Goal: Task Accomplishment & Management: Complete application form

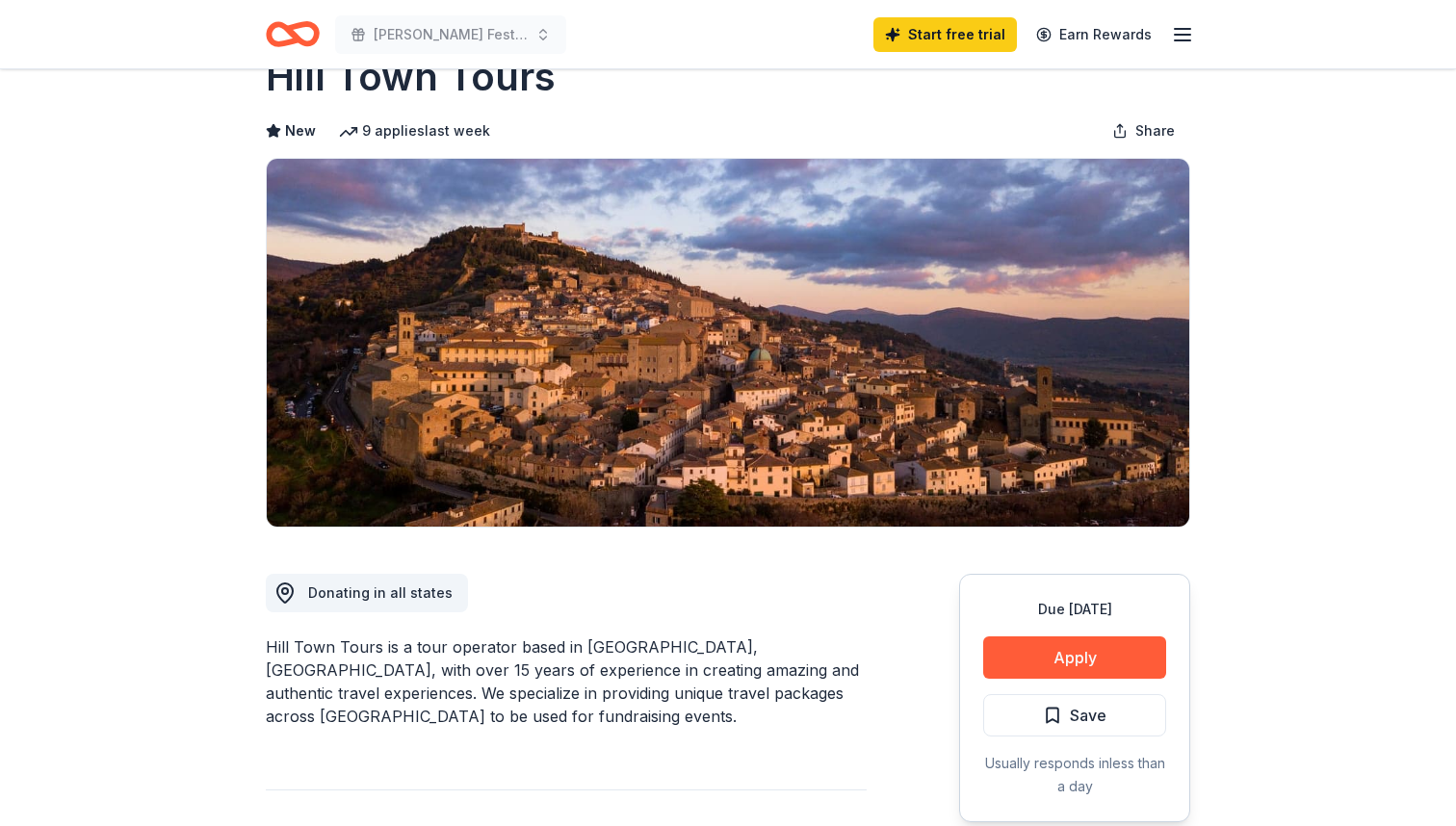
scroll to position [65, 0]
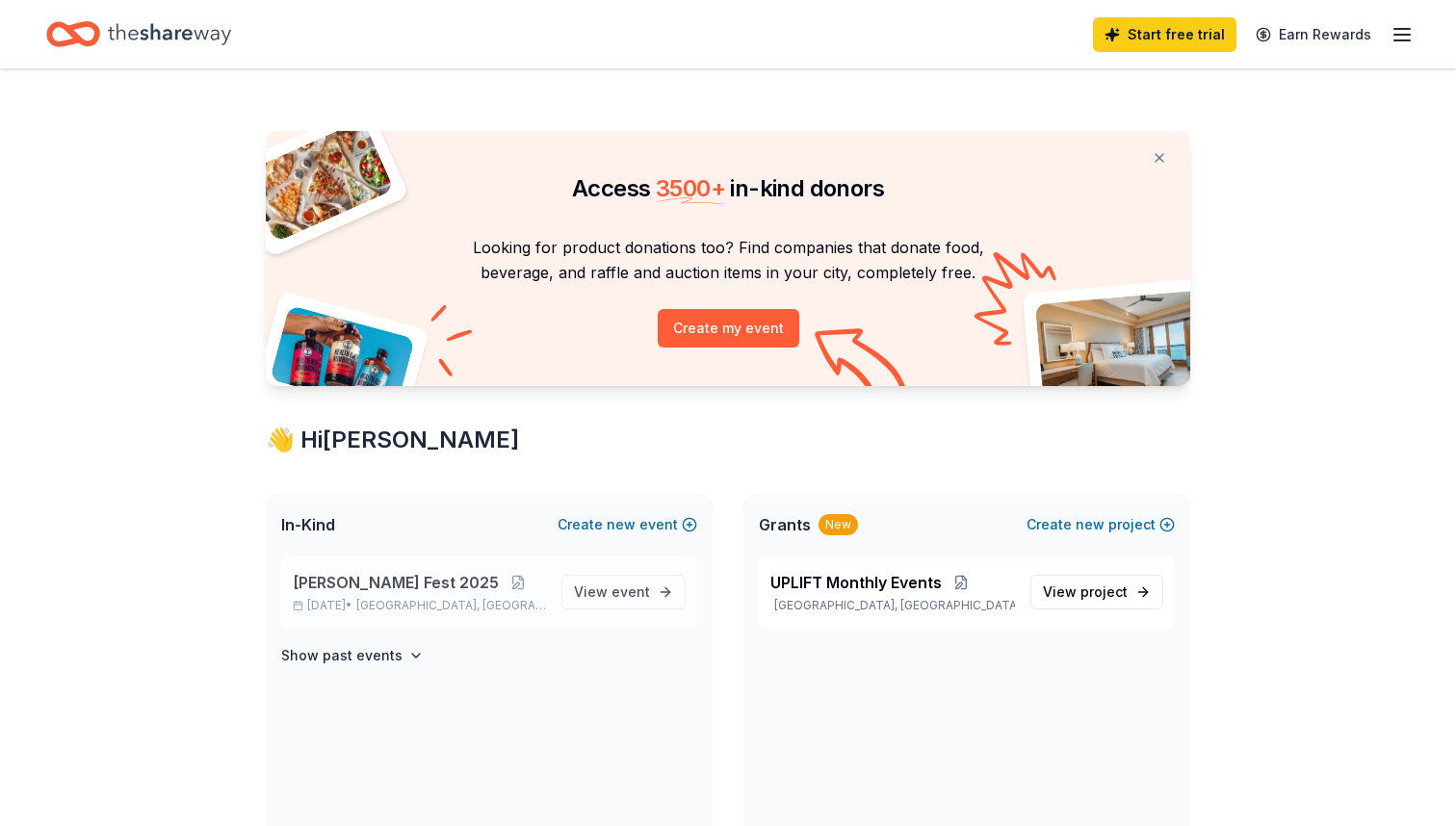
click at [394, 588] on span "[PERSON_NAME] Fest 2025" at bounding box center [396, 583] width 206 height 24
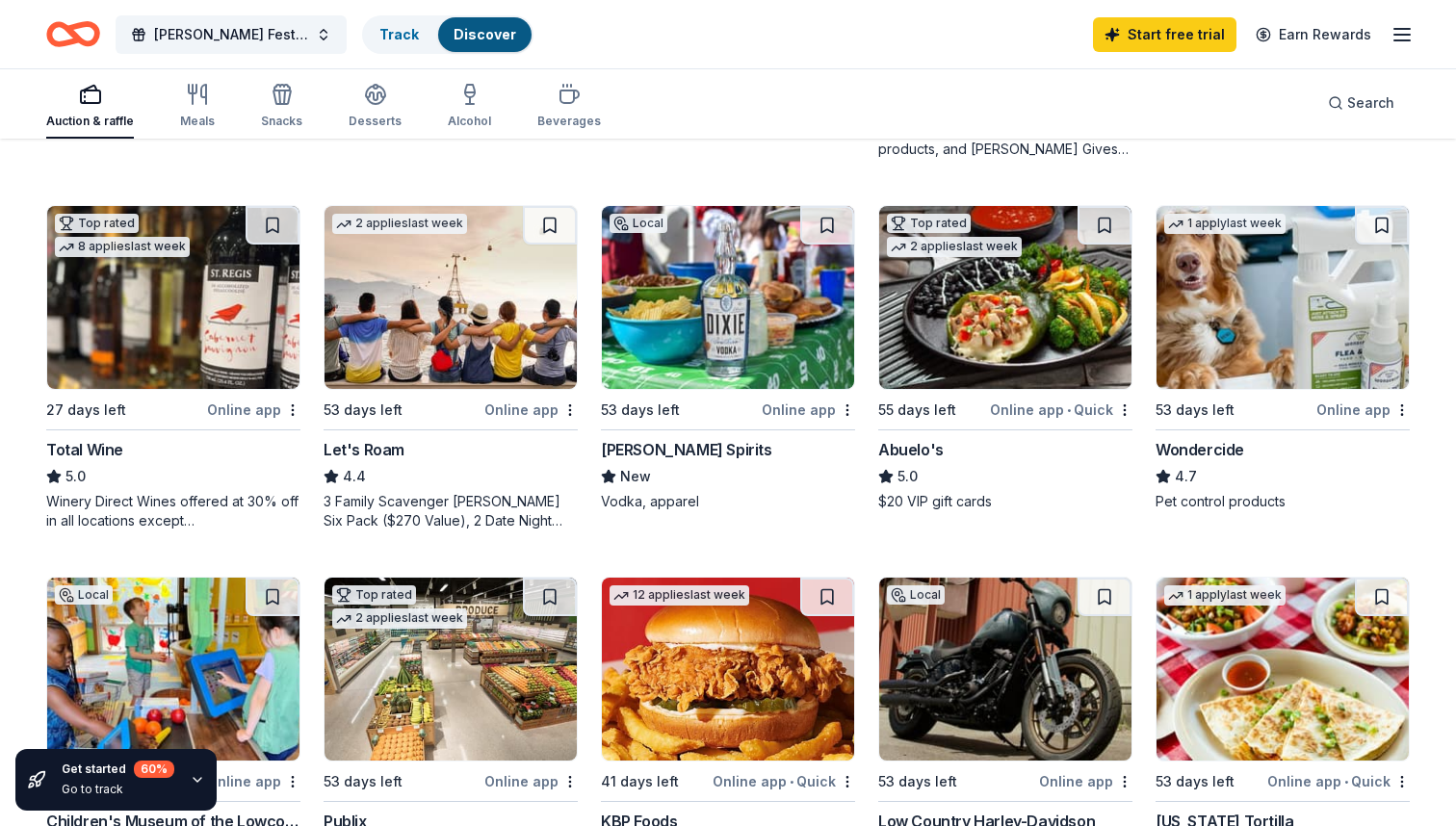
scroll to position [796, 0]
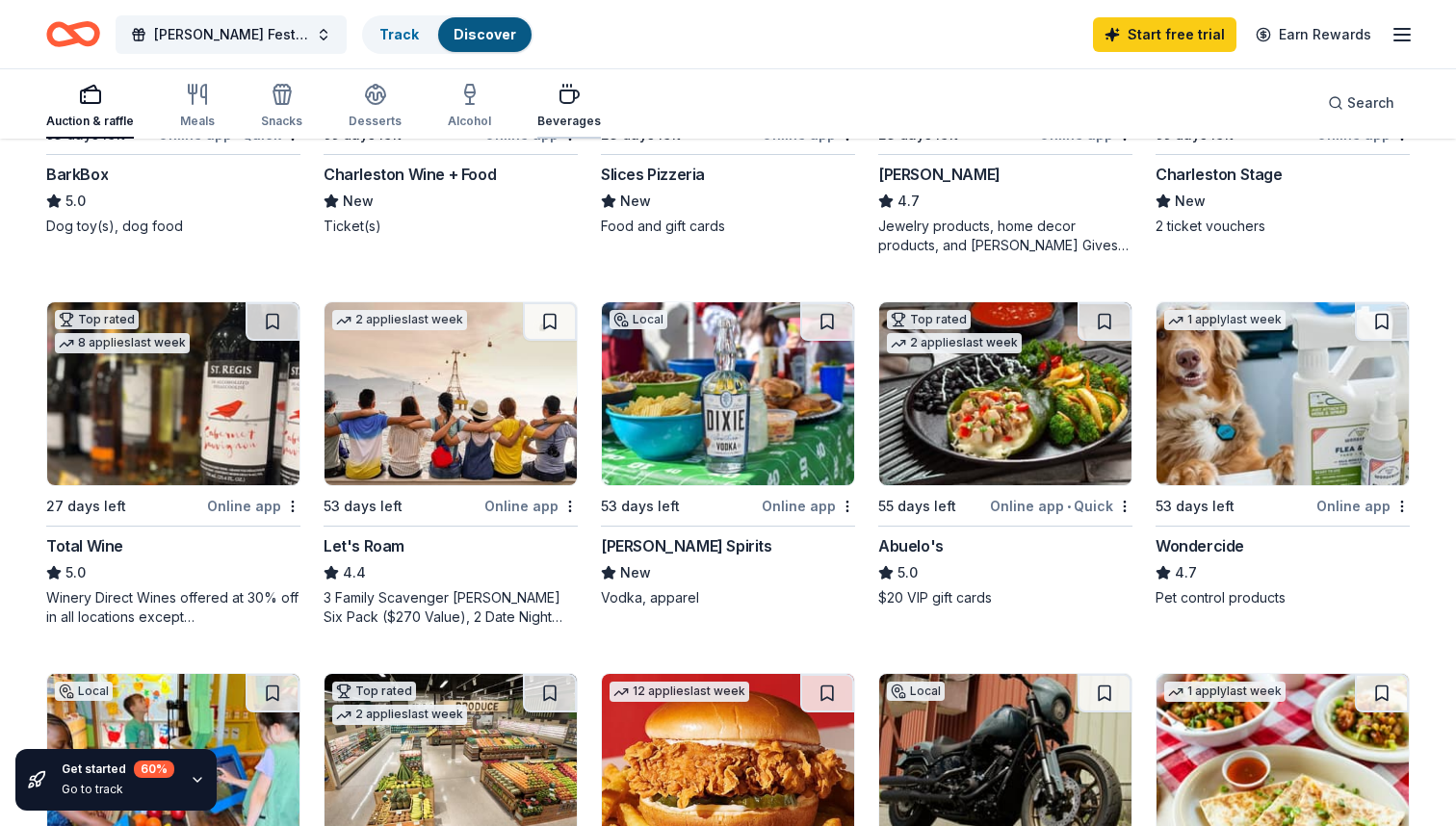
click at [565, 104] on icon "button" at bounding box center [569, 94] width 24 height 24
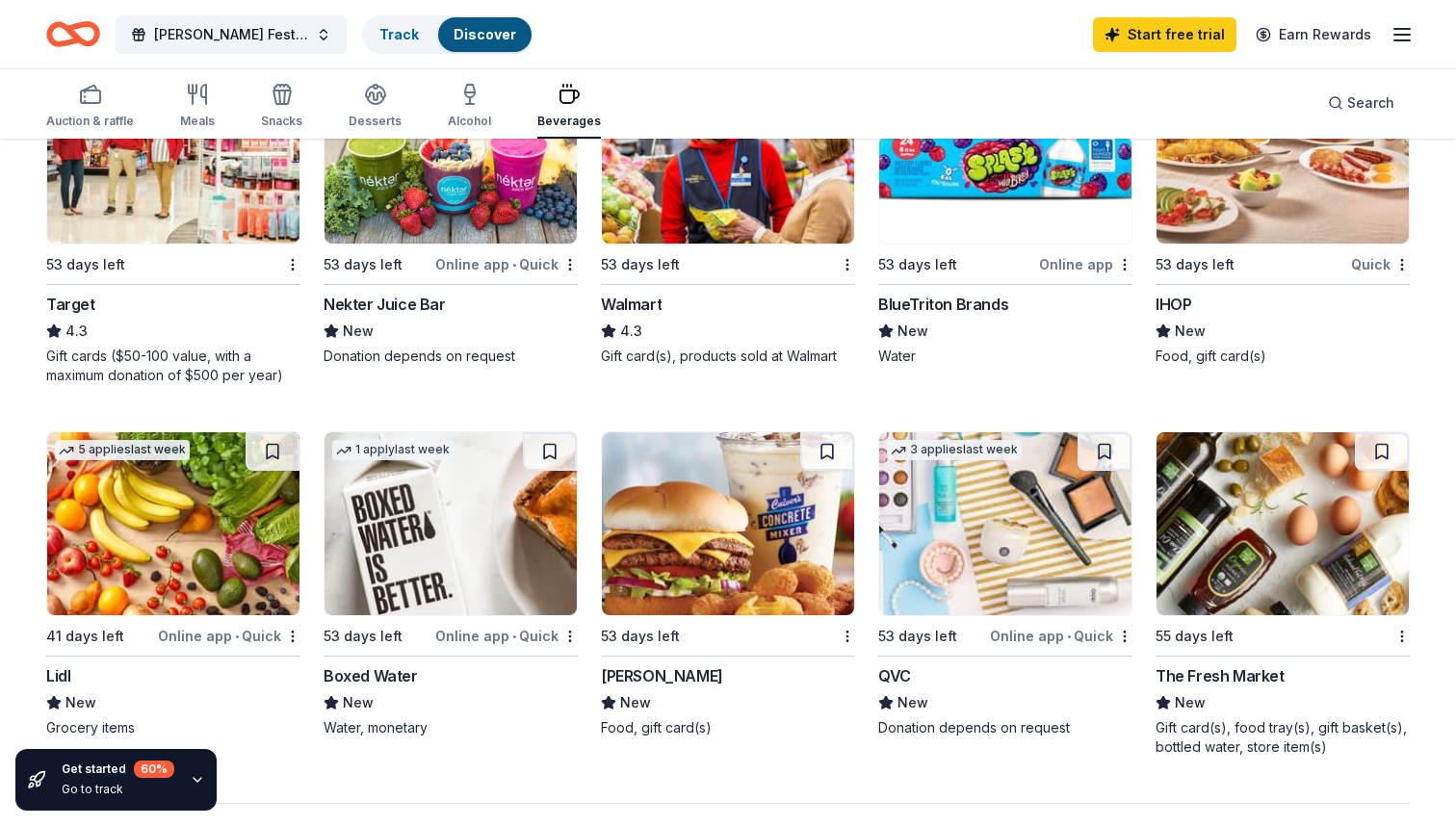
scroll to position [1050, 0]
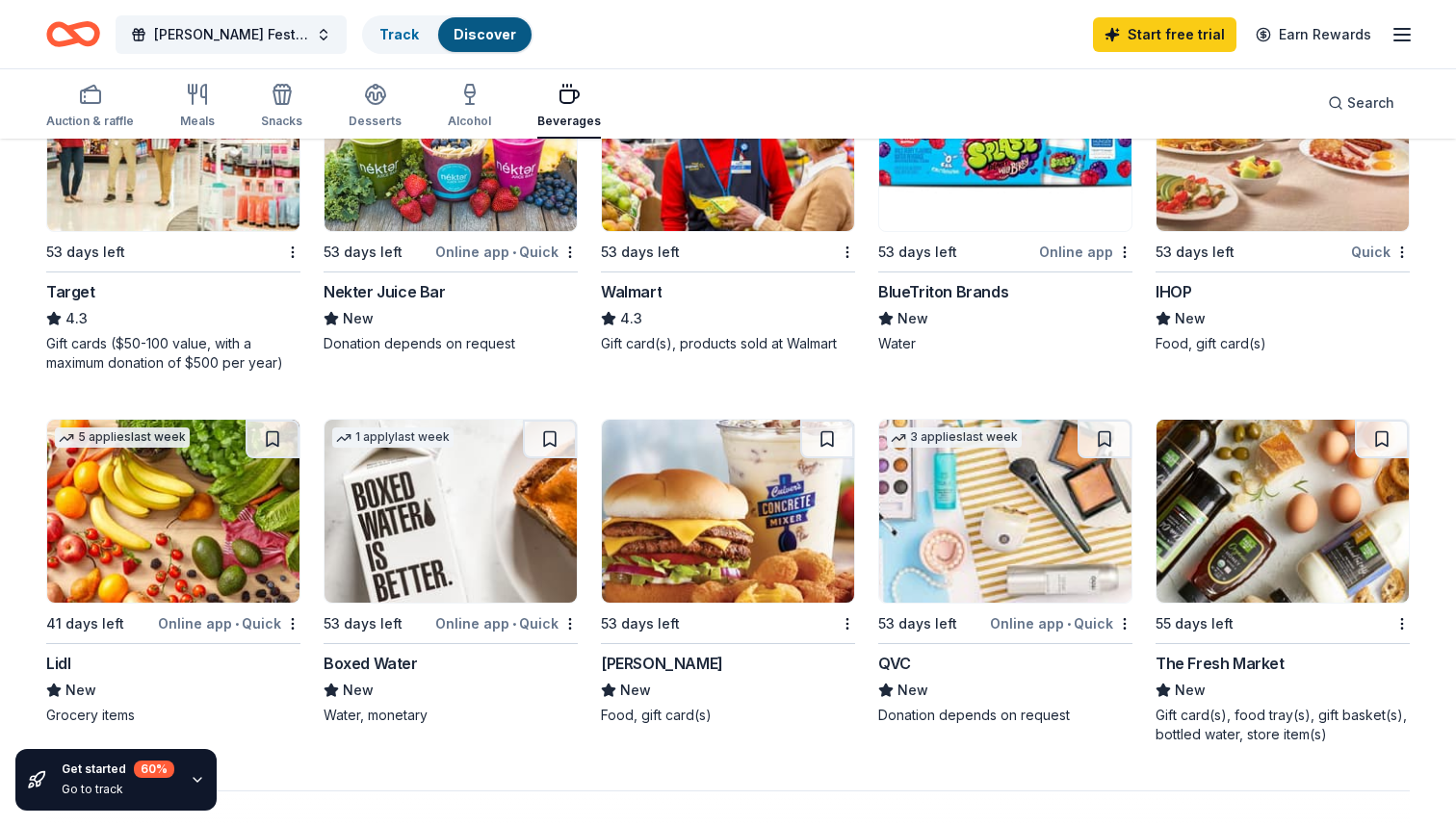
click at [76, 289] on div "Target" at bounding box center [71, 292] width 49 height 24
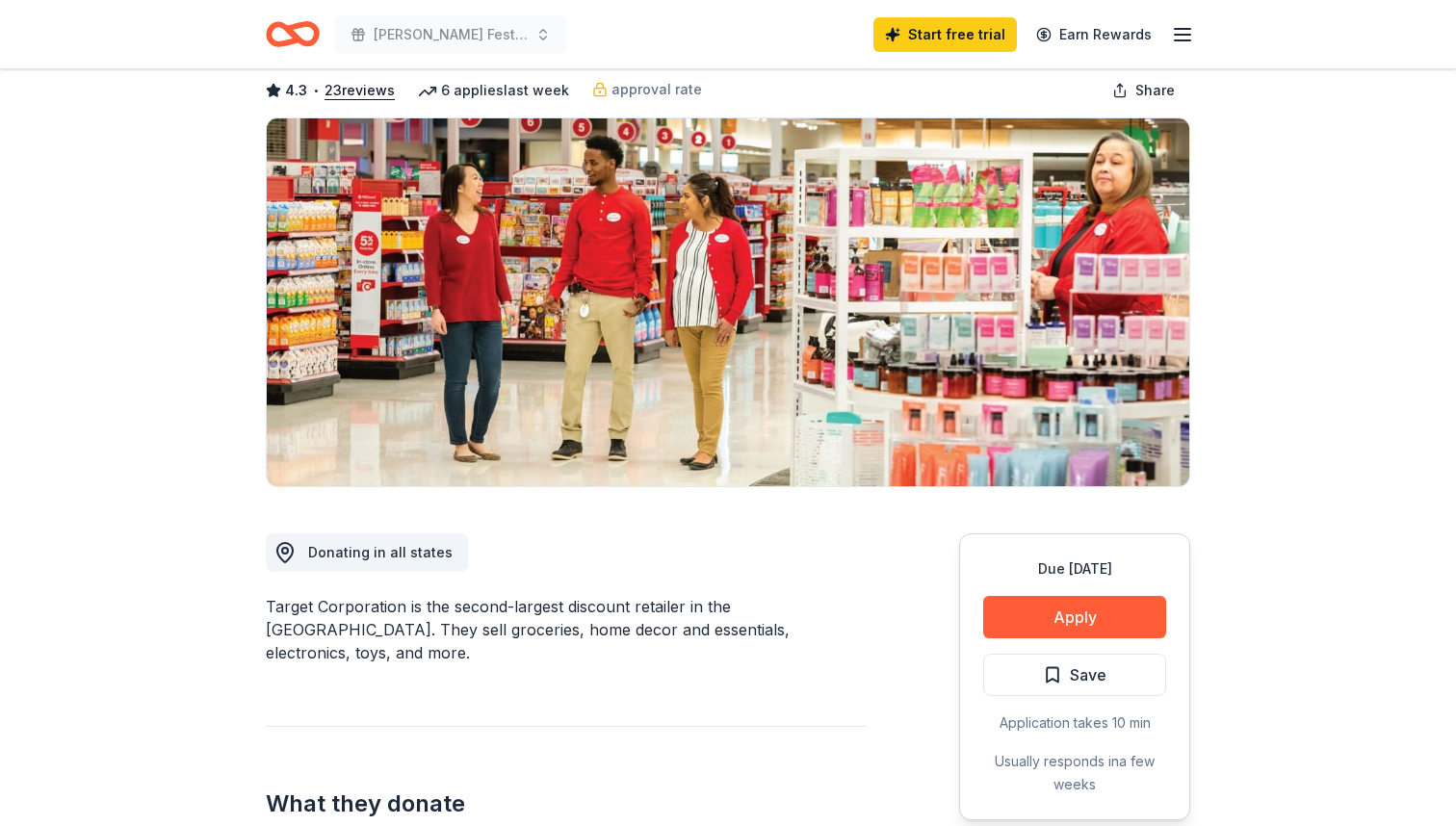
scroll to position [119, 0]
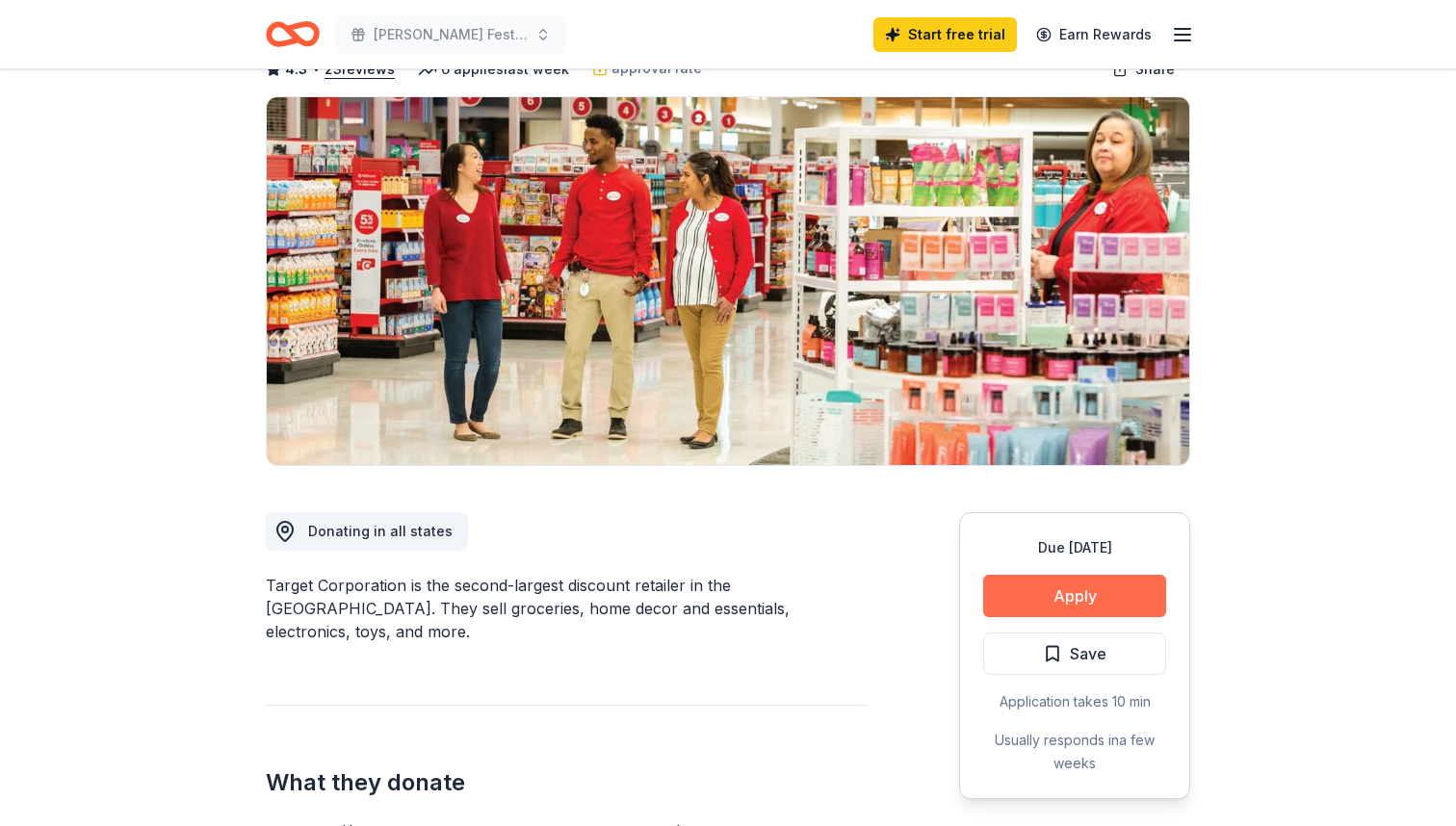
click at [1011, 605] on button "Apply" at bounding box center [1075, 596] width 183 height 42
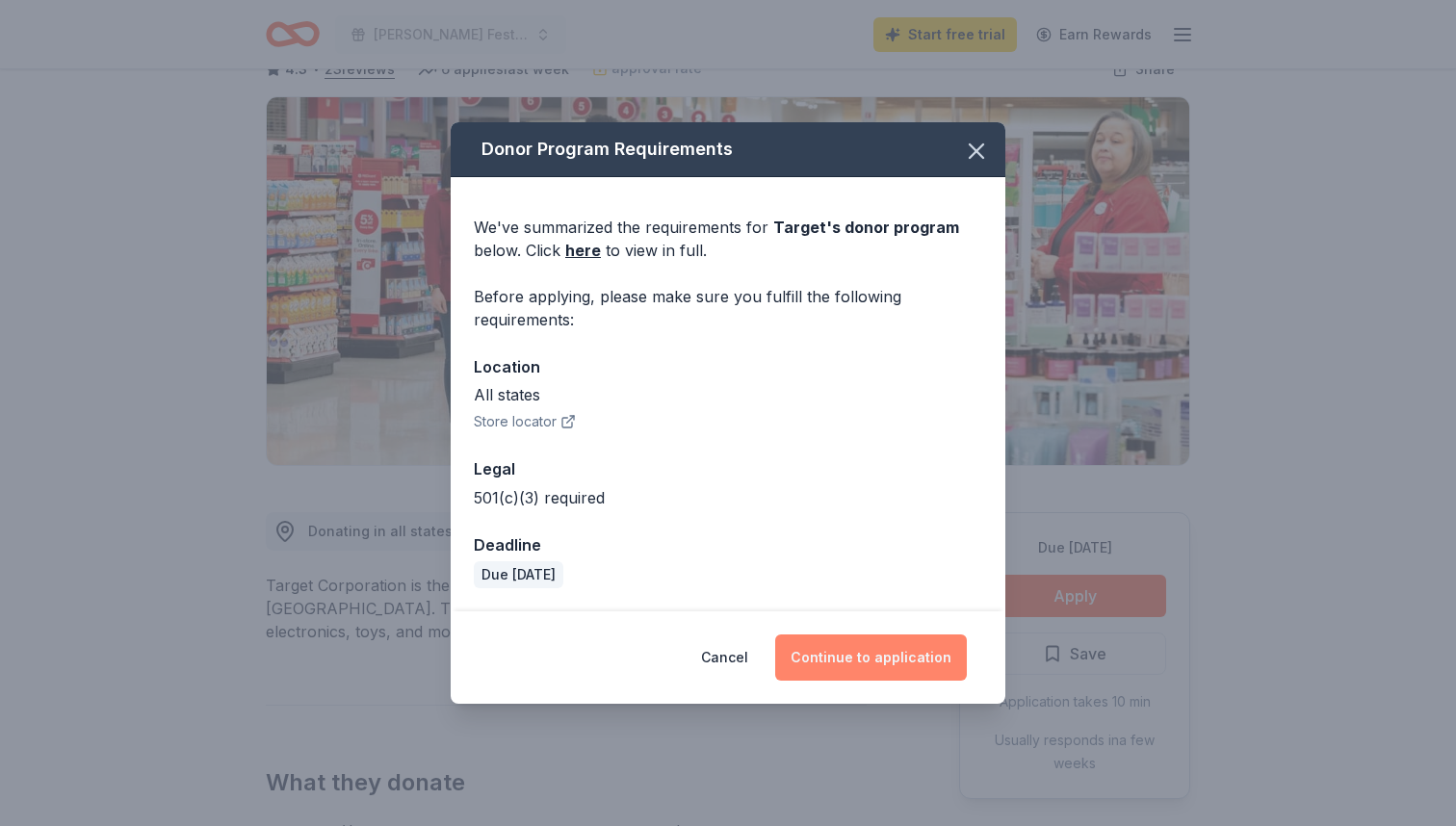
click at [835, 648] on button "Continue to application" at bounding box center [870, 657] width 192 height 46
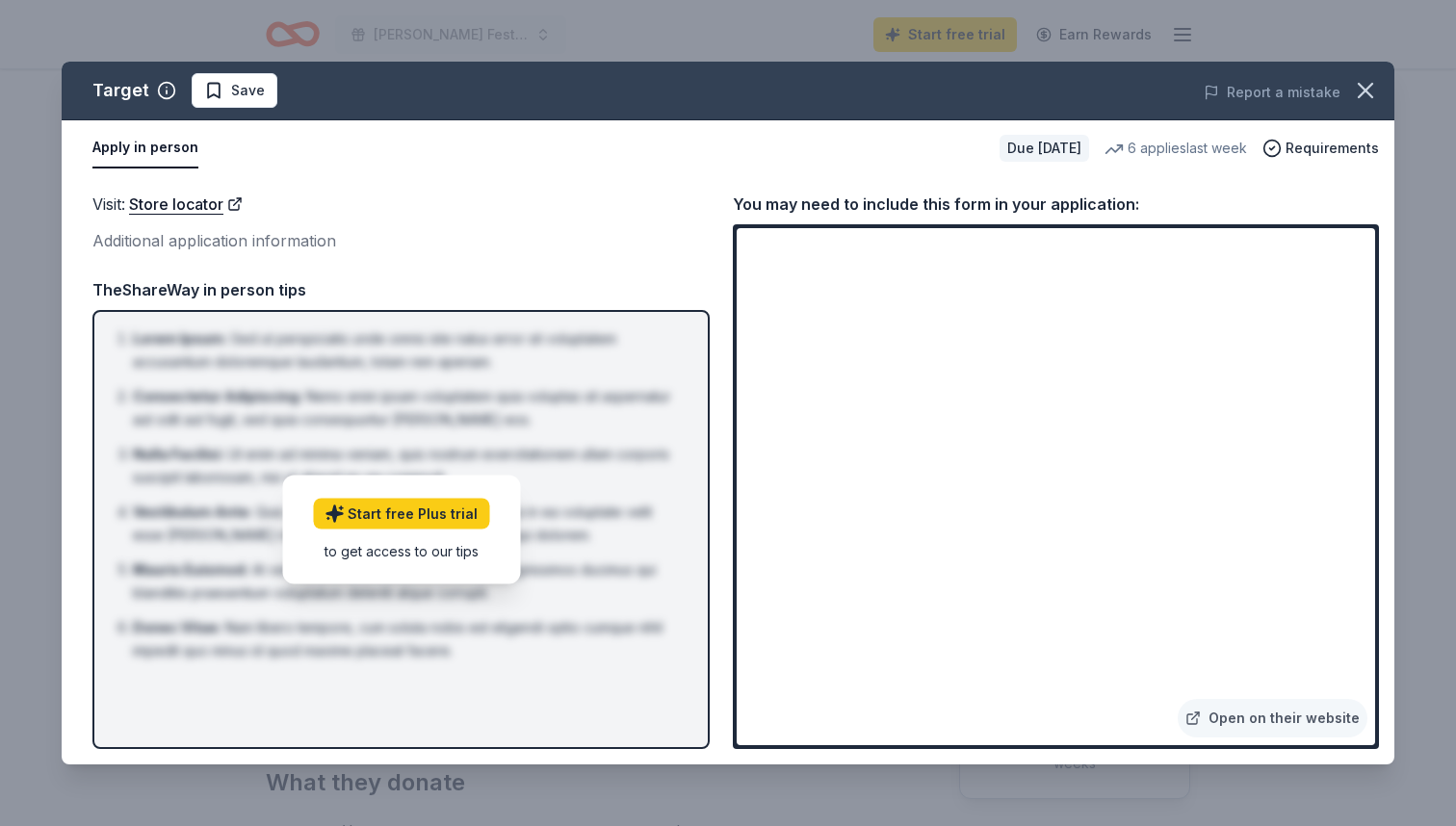
click at [680, 68] on div "Target Save Report a mistake" at bounding box center [728, 91] width 1332 height 59
click at [1368, 79] on icon "button" at bounding box center [1365, 89] width 27 height 27
